Goal: Find contact information: Find contact information

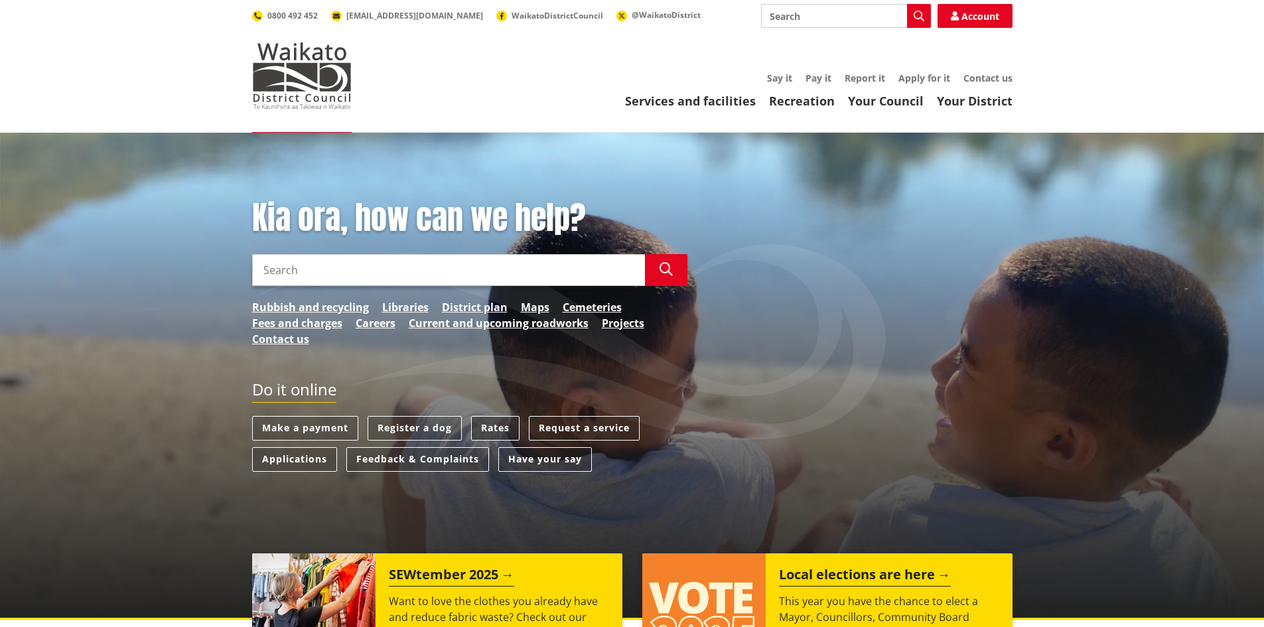
click at [494, 429] on link "Rates" at bounding box center [495, 428] width 48 height 25
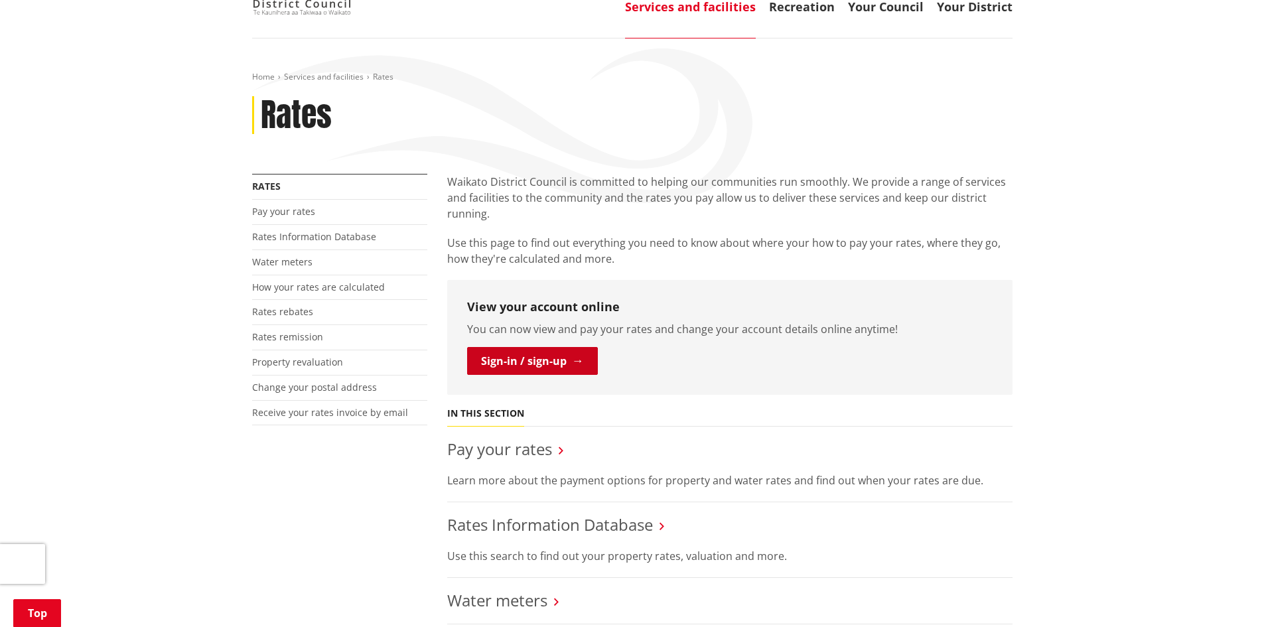
scroll to position [265, 0]
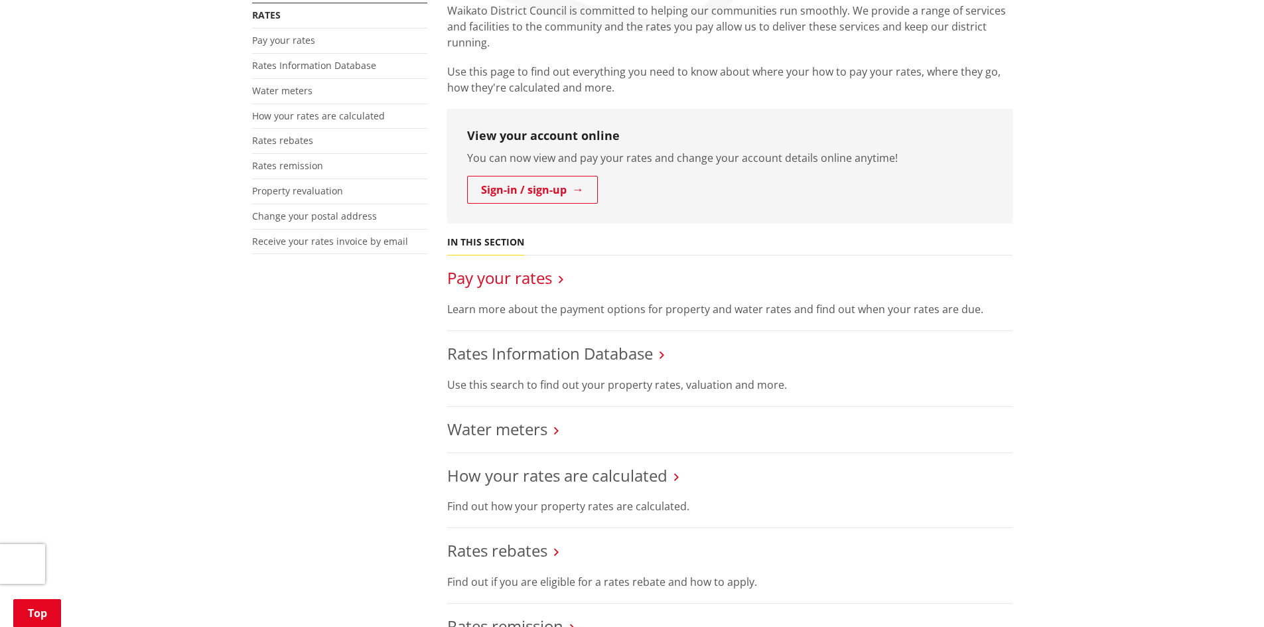
click at [535, 281] on link "Pay your rates" at bounding box center [499, 278] width 105 height 22
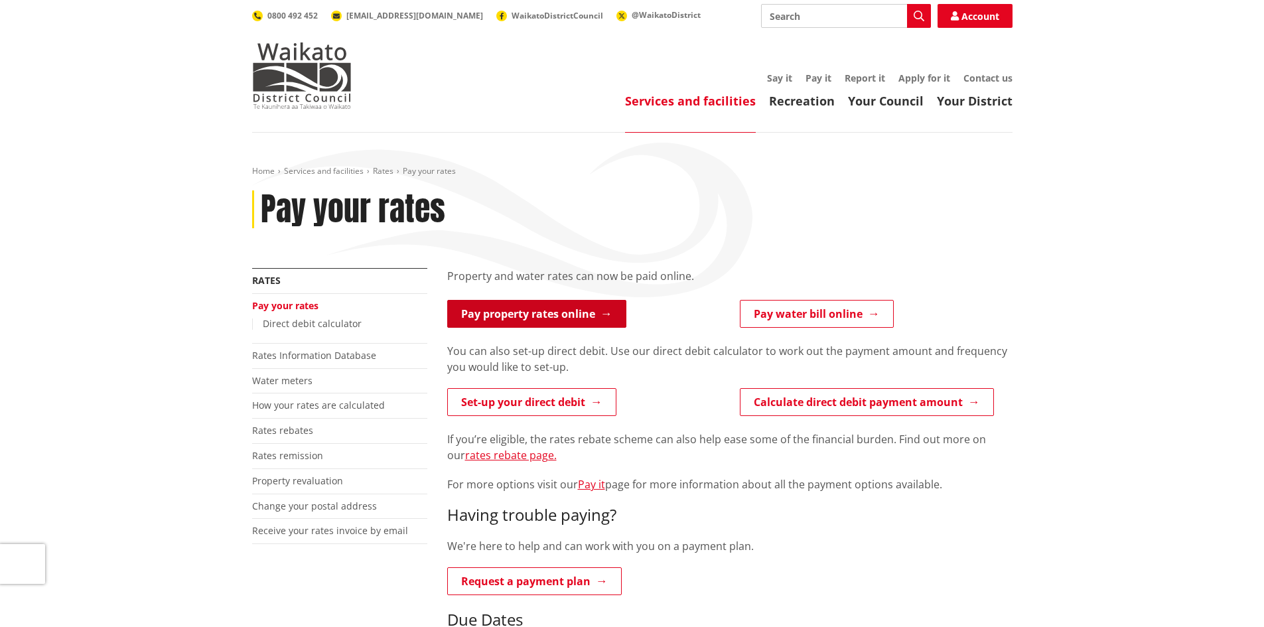
click at [535, 317] on link "Pay property rates online" at bounding box center [536, 314] width 179 height 28
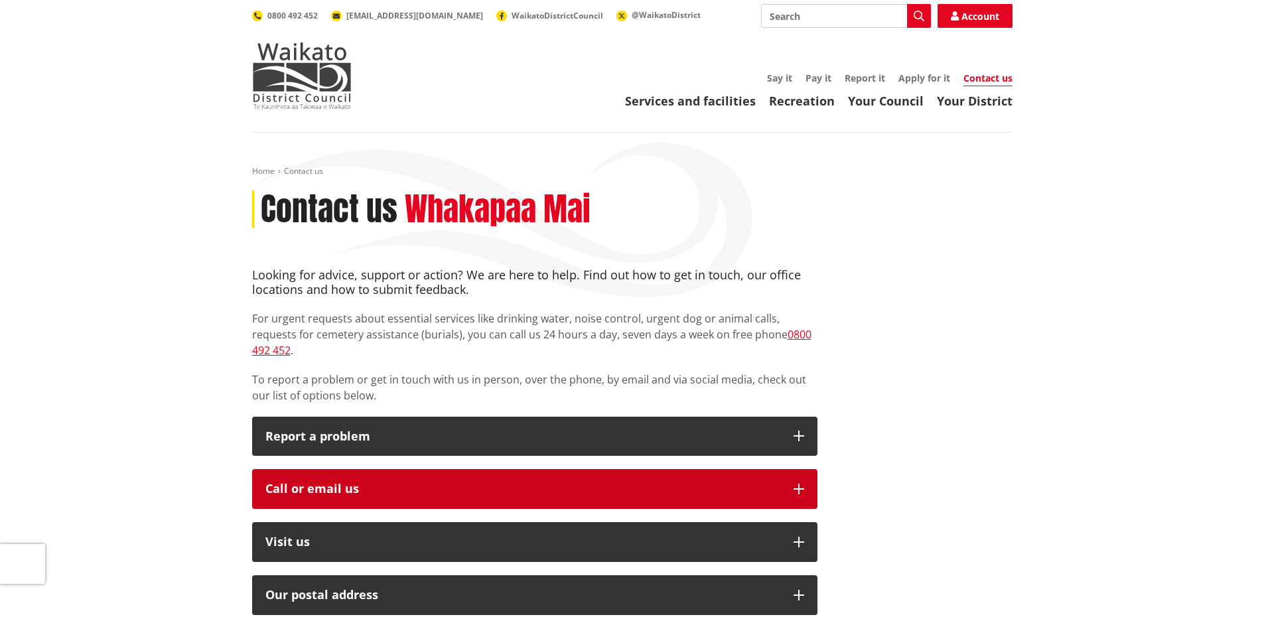
click at [362, 482] on div "Call or email us" at bounding box center [522, 488] width 515 height 13
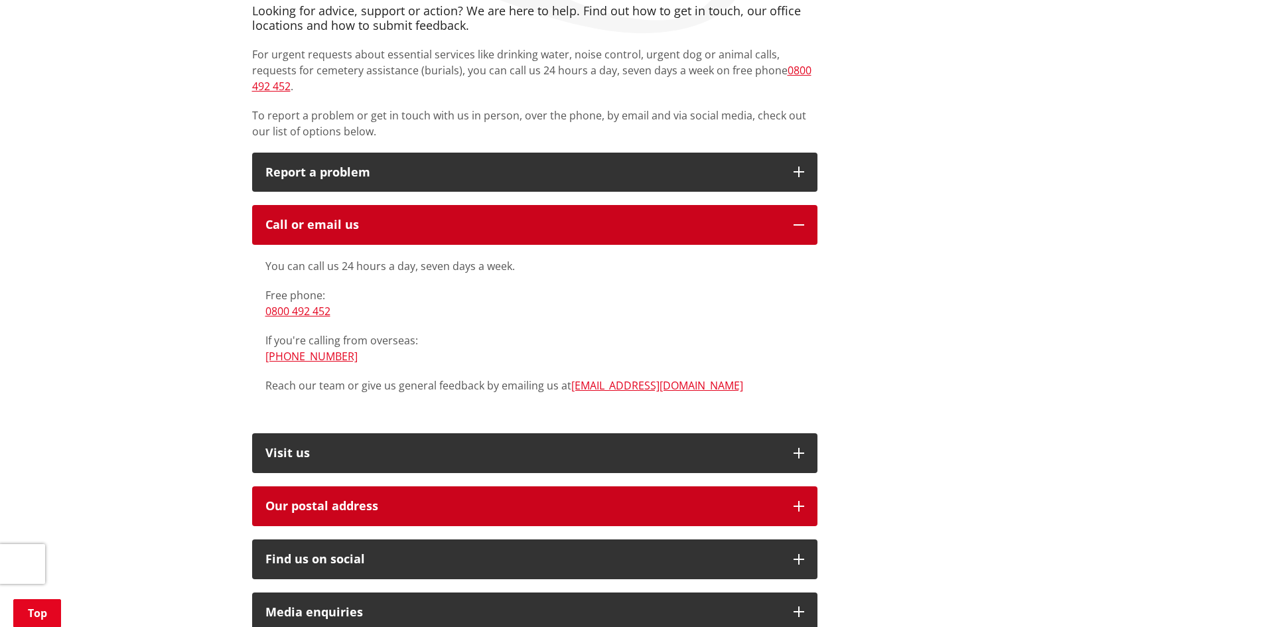
scroll to position [265, 0]
